Goal: Task Accomplishment & Management: Complete application form

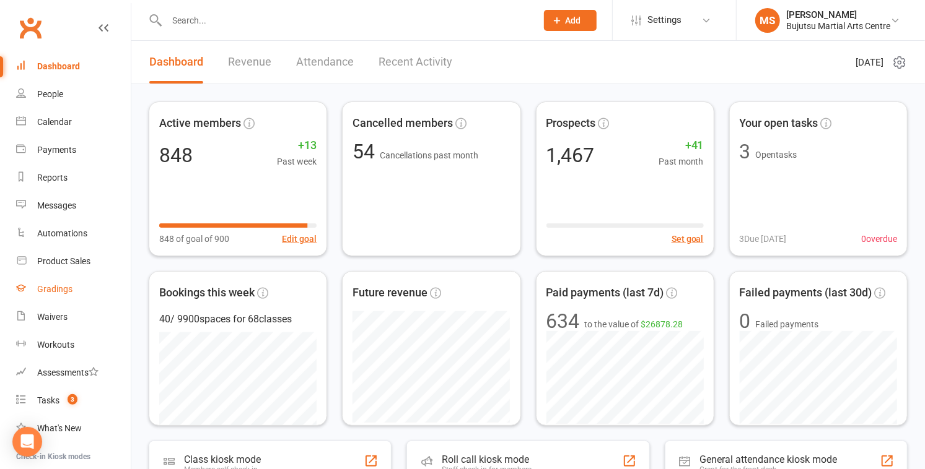
click at [68, 289] on div "Gradings" at bounding box center [54, 289] width 35 height 10
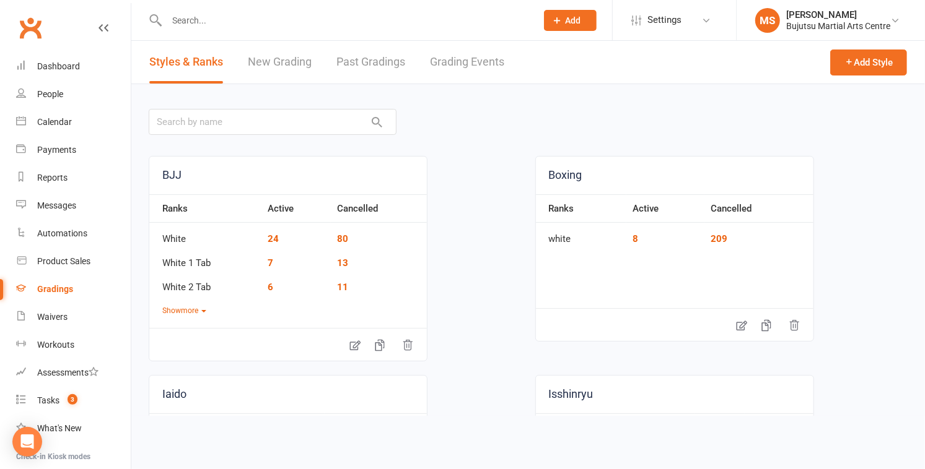
click at [294, 61] on link "New Grading" at bounding box center [280, 62] width 64 height 43
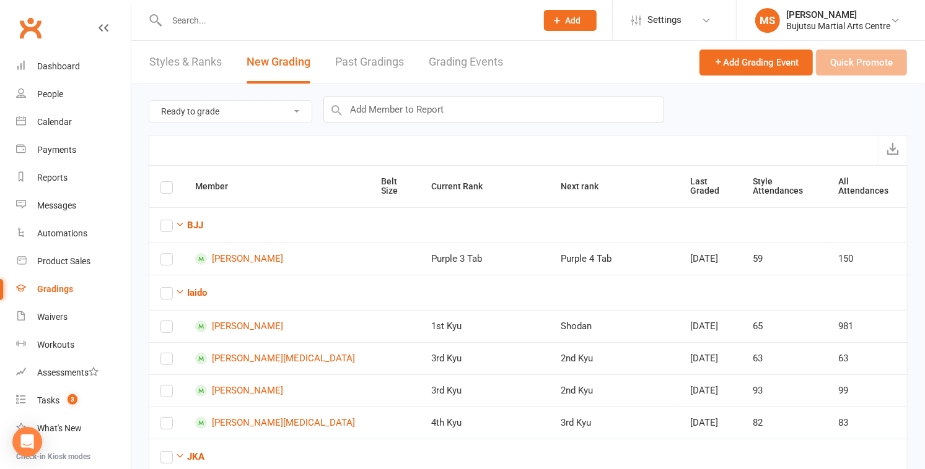
click at [240, 110] on select "Ready to grade All members enrolled in a style Active members enrolled in a sty…" at bounding box center [230, 111] width 162 height 21
select select "active_members_in_style"
click at [149, 101] on select "Ready to grade All members enrolled in a style Active members enrolled in a sty…" at bounding box center [230, 111] width 162 height 21
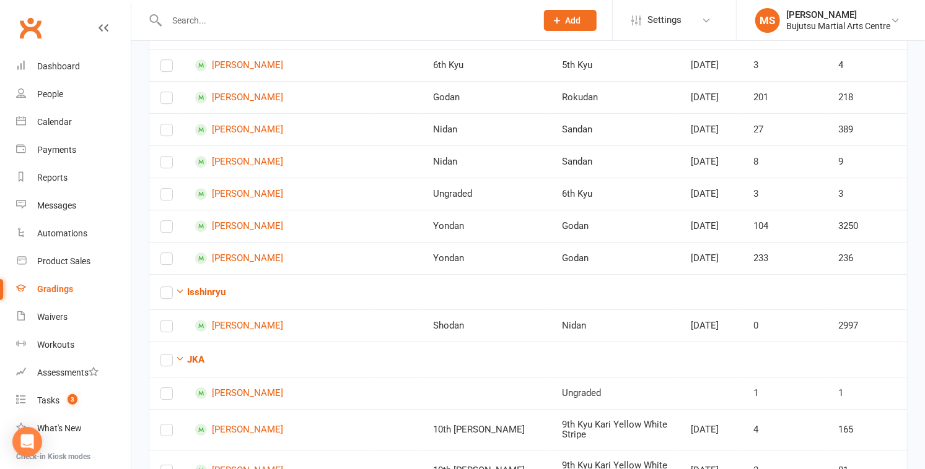
scroll to position [2196, 0]
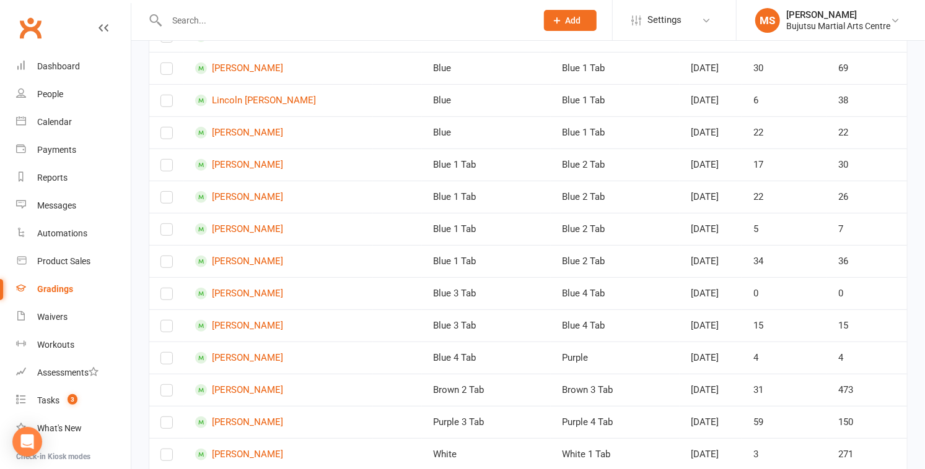
scroll to position [0, 0]
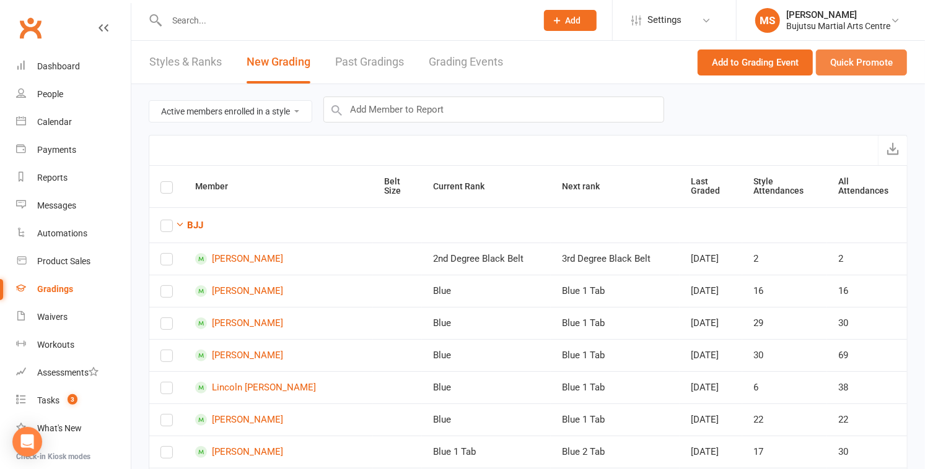
click at [857, 67] on button "Quick Promote" at bounding box center [861, 63] width 91 height 26
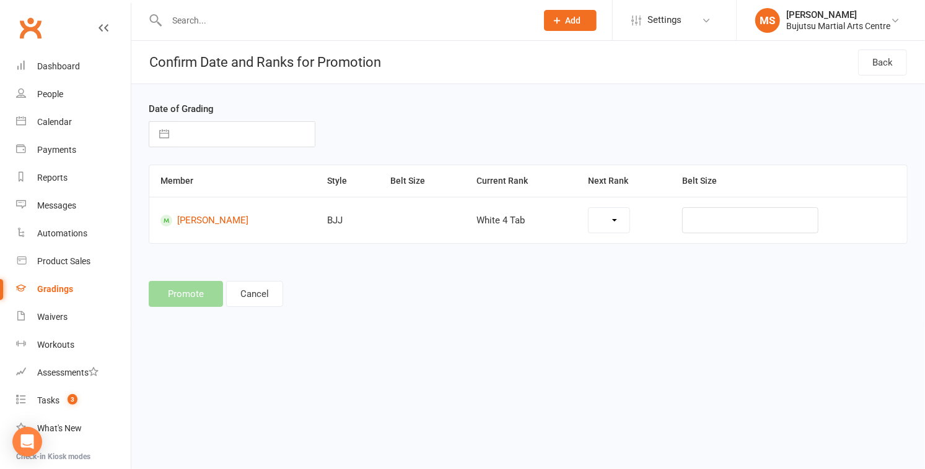
click at [214, 139] on input "text" at bounding box center [244, 134] width 139 height 25
select select "1726"
select select "7"
select select "2025"
select select "8"
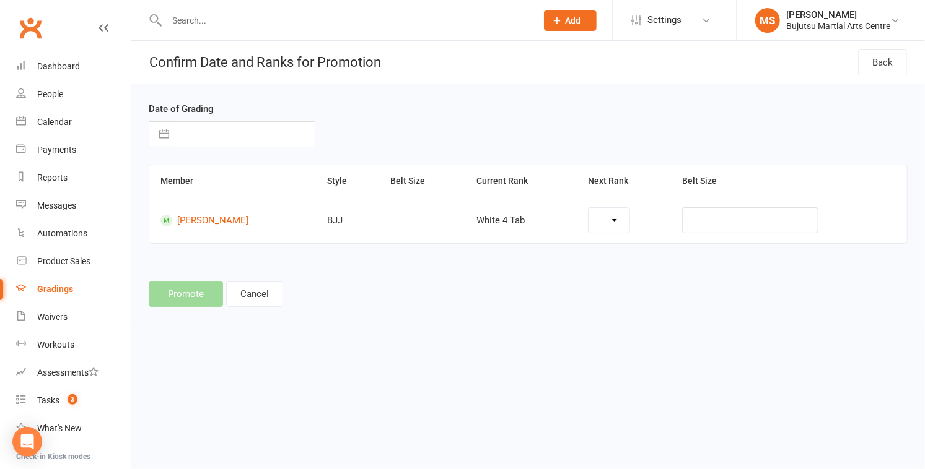
select select "2025"
select select "9"
select select "2025"
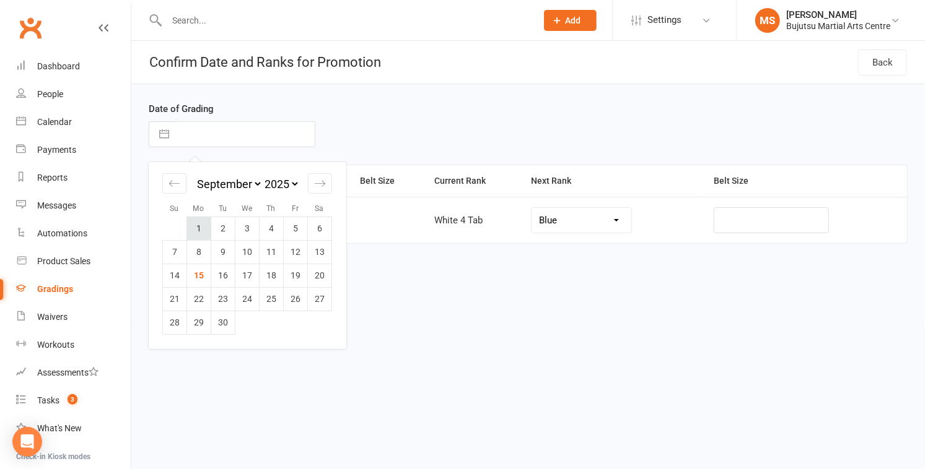
click at [202, 227] on td "1" at bounding box center [199, 229] width 24 height 24
type input "[DATE]"
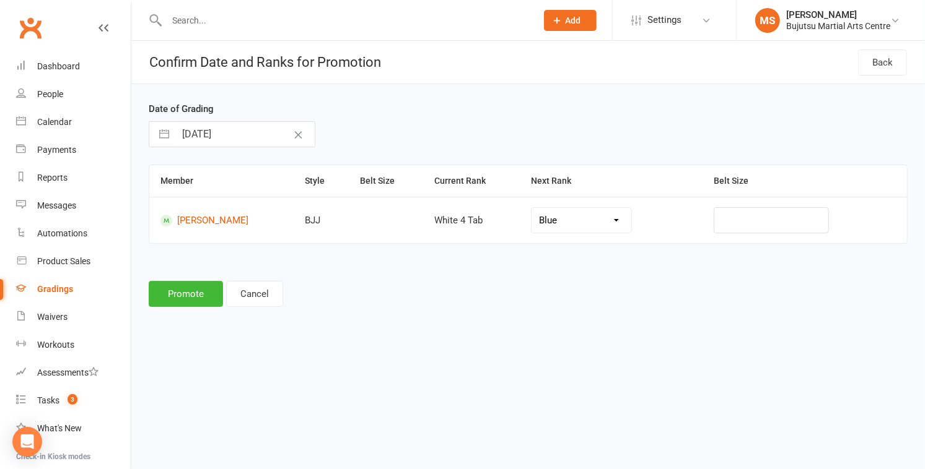
select select "7"
select select "2025"
select select "8"
select select "2025"
select select "9"
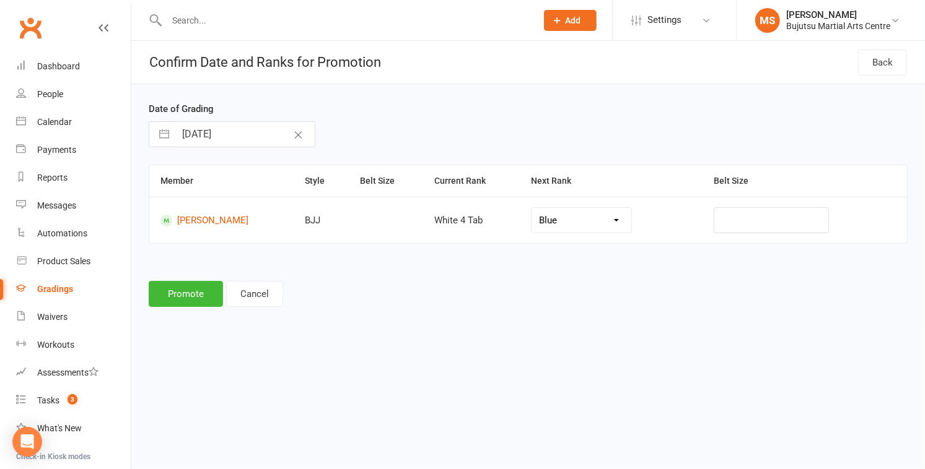
select select "2025"
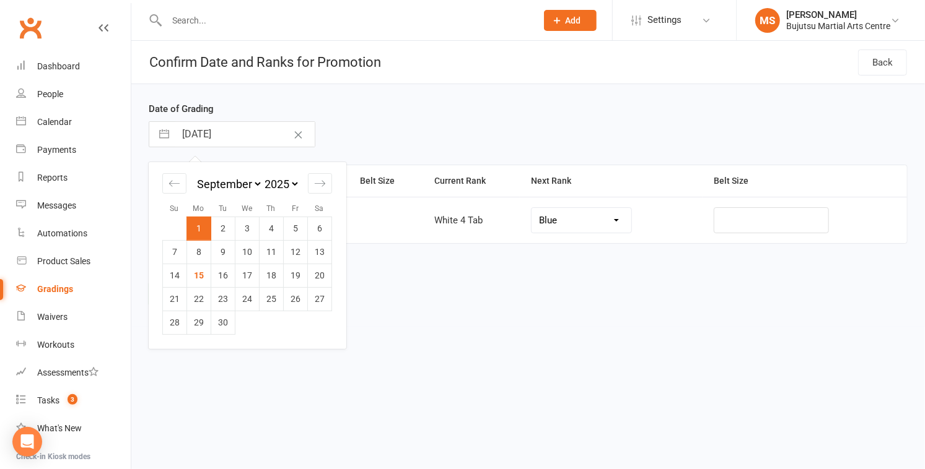
click at [241, 133] on input "[DATE]" at bounding box center [244, 134] width 139 height 25
click at [180, 182] on icon "Move backward to switch to the previous month." at bounding box center [174, 184] width 12 height 12
select select "6"
select select "2025"
click at [199, 330] on td "25" at bounding box center [199, 323] width 24 height 24
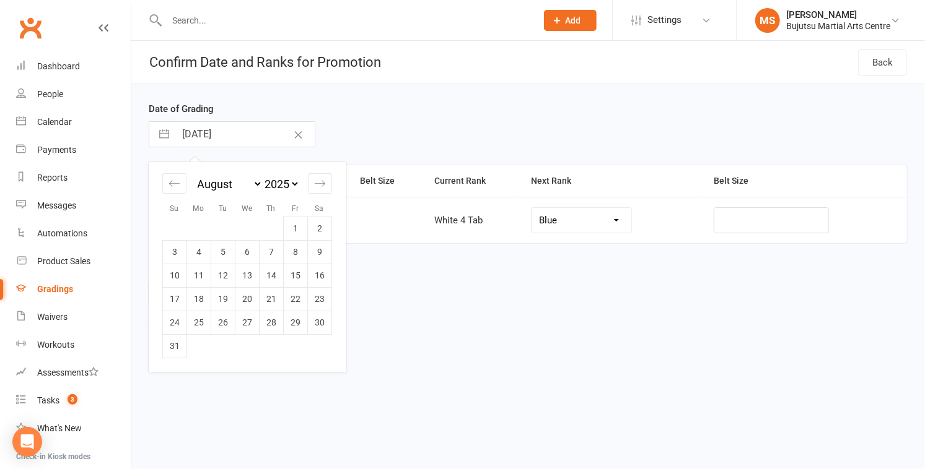
type input "[DATE]"
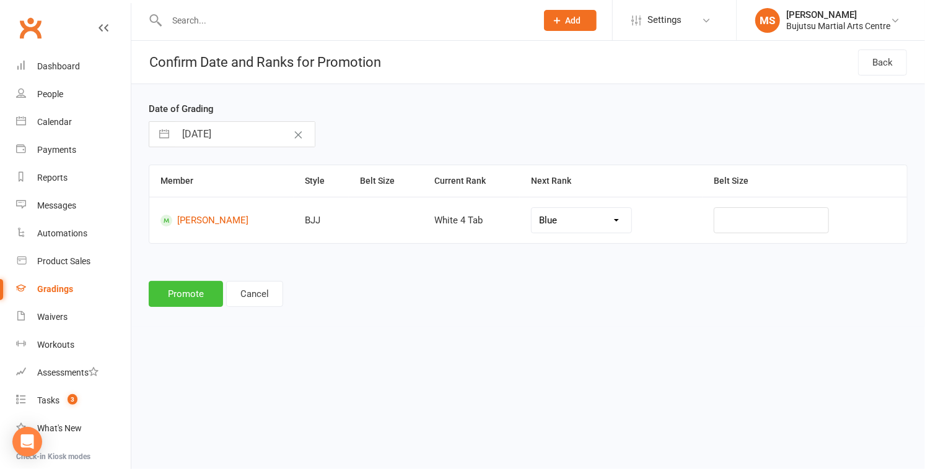
click at [177, 294] on button "Promote" at bounding box center [186, 294] width 74 height 26
